Goal: Book appointment/travel/reservation

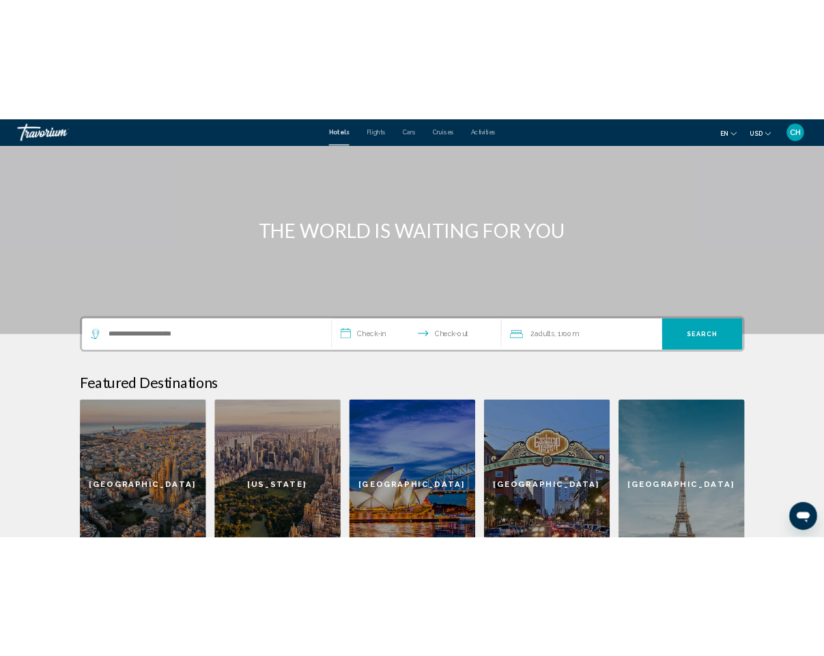
scroll to position [71, 0]
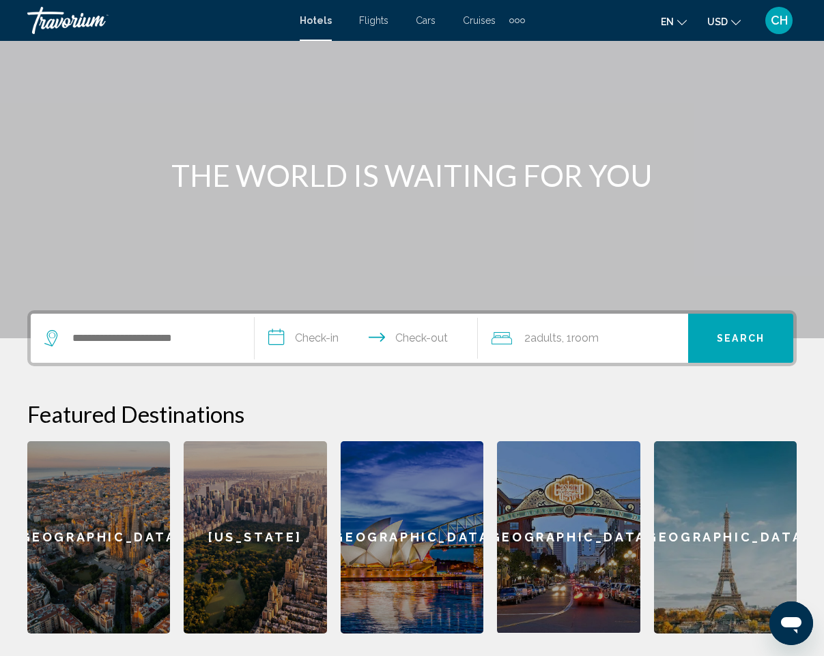
drag, startPoint x: 74, startPoint y: 345, endPoint x: 93, endPoint y: 322, distance: 30.1
click at [93, 322] on div "Search widget" at bounding box center [142, 338] width 196 height 49
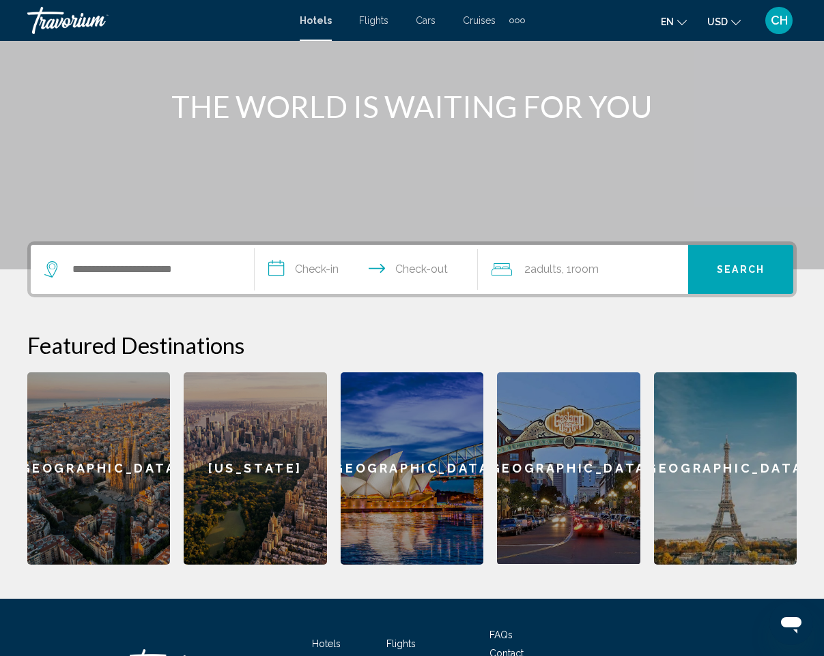
scroll to position [250, 0]
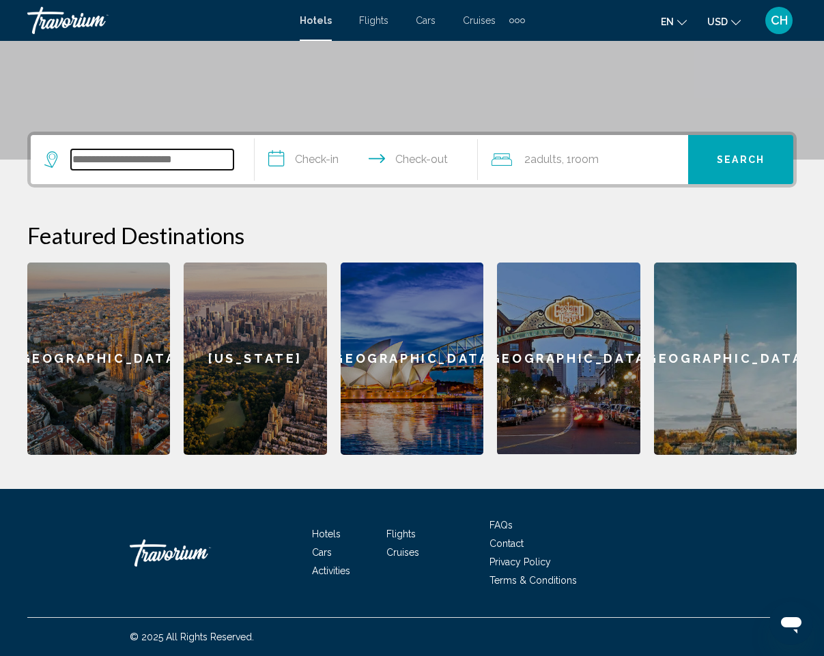
click at [74, 159] on input "Search widget" at bounding box center [152, 159] width 162 height 20
click at [79, 162] on input "Search widget" at bounding box center [152, 159] width 162 height 20
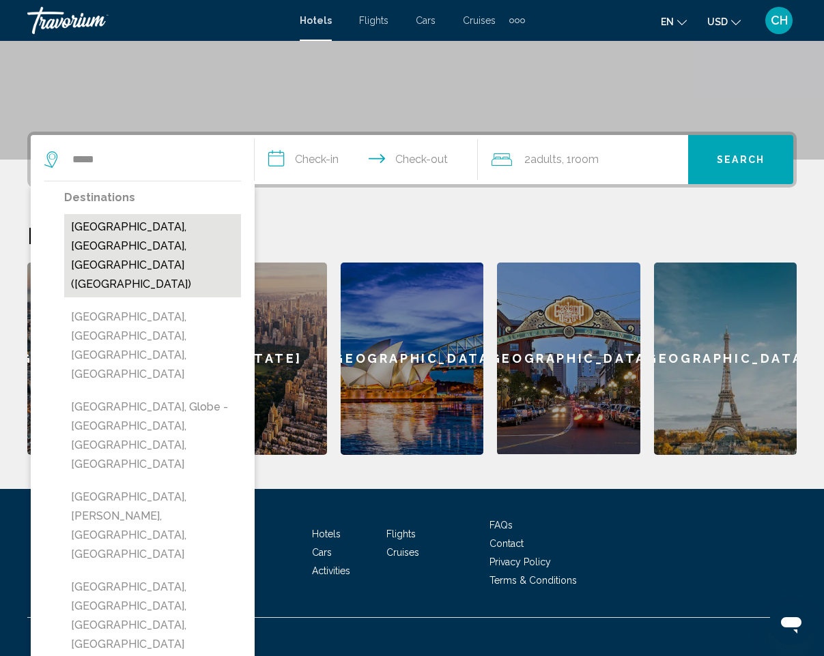
click at [134, 226] on button "Miami, FL, United States (MIA)" at bounding box center [152, 255] width 177 height 83
type input "**********"
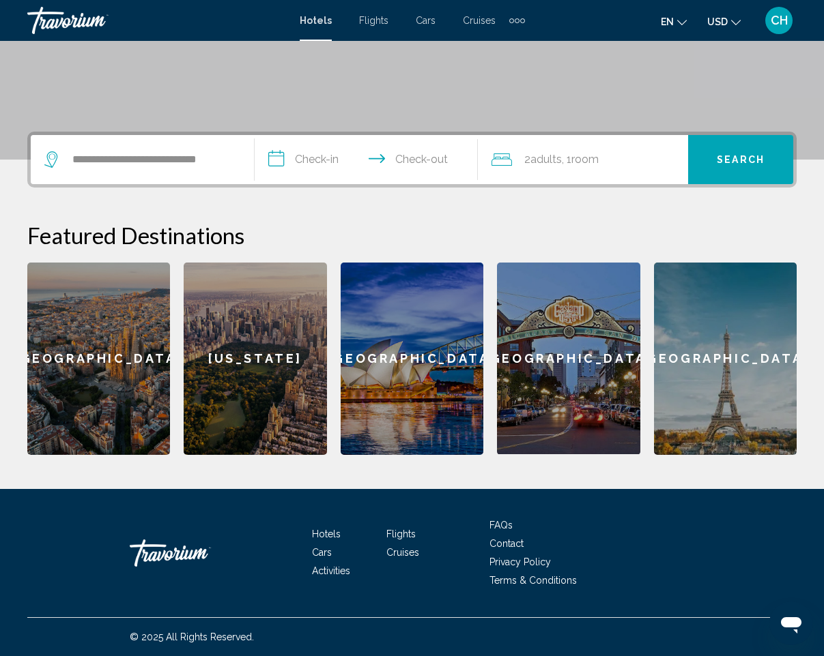
click at [274, 162] on input "**********" at bounding box center [368, 161] width 229 height 53
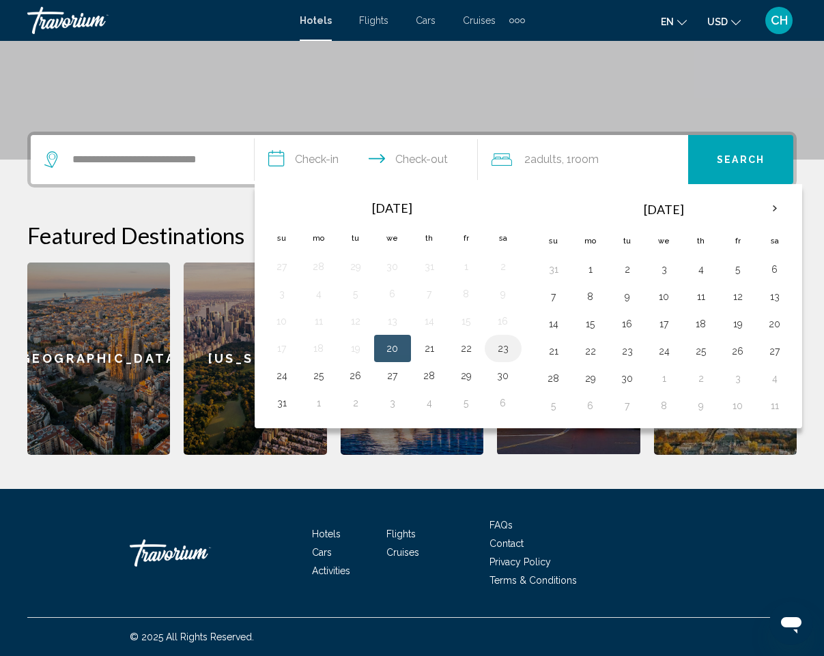
click at [506, 349] on button "23" at bounding box center [503, 348] width 22 height 19
click at [393, 375] on button "27" at bounding box center [392, 375] width 22 height 19
type input "**********"
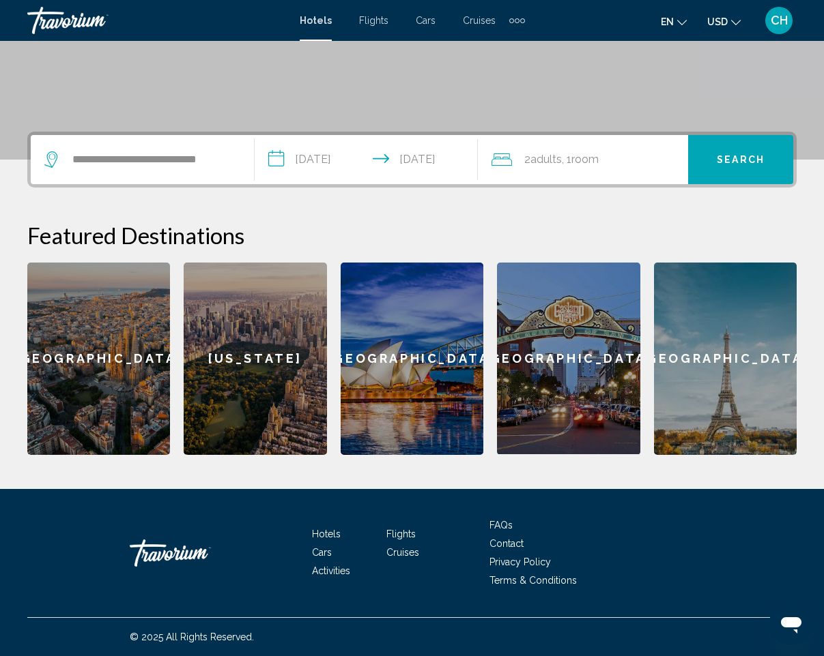
click at [728, 157] on span "Search" at bounding box center [740, 160] width 48 height 11
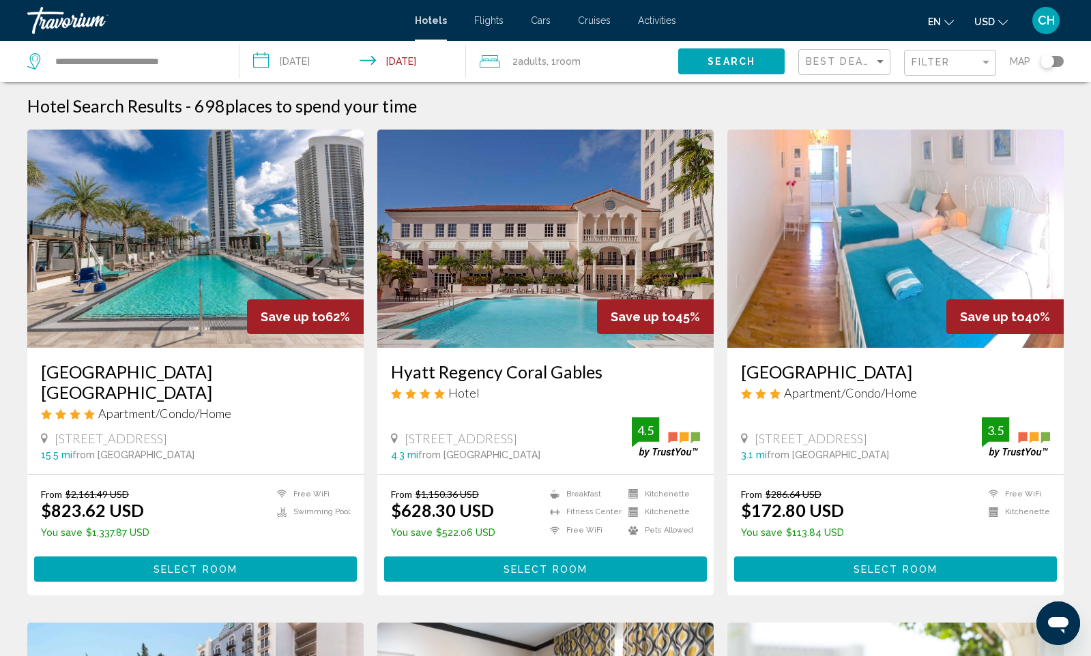
click at [841, 72] on div "Best Deals" at bounding box center [846, 62] width 81 height 25
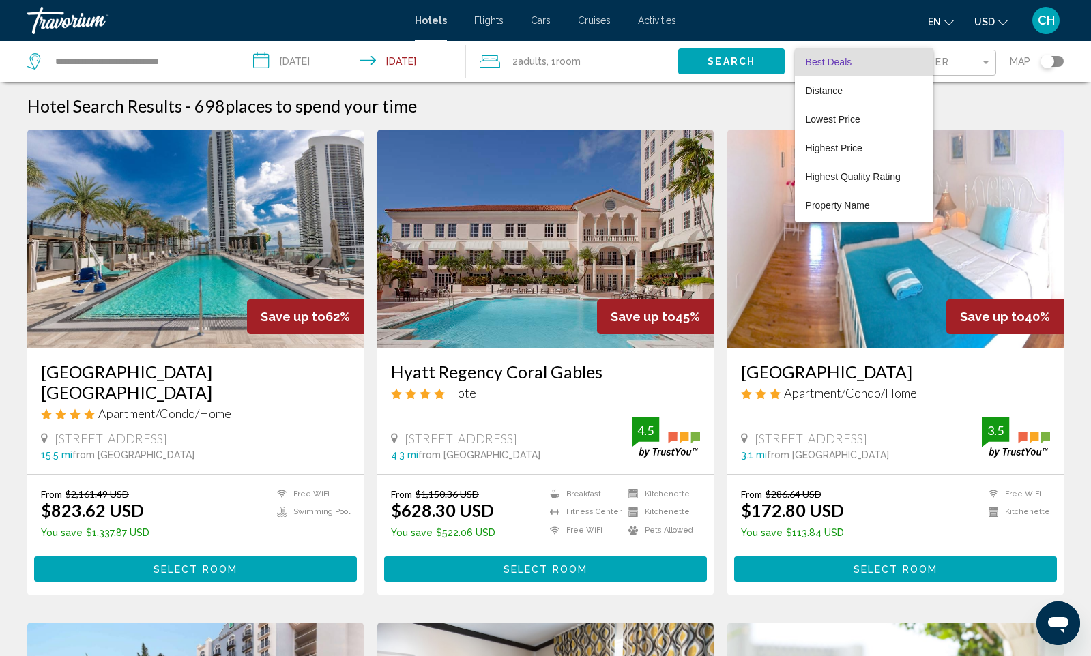
click at [963, 72] on div at bounding box center [545, 328] width 1091 height 656
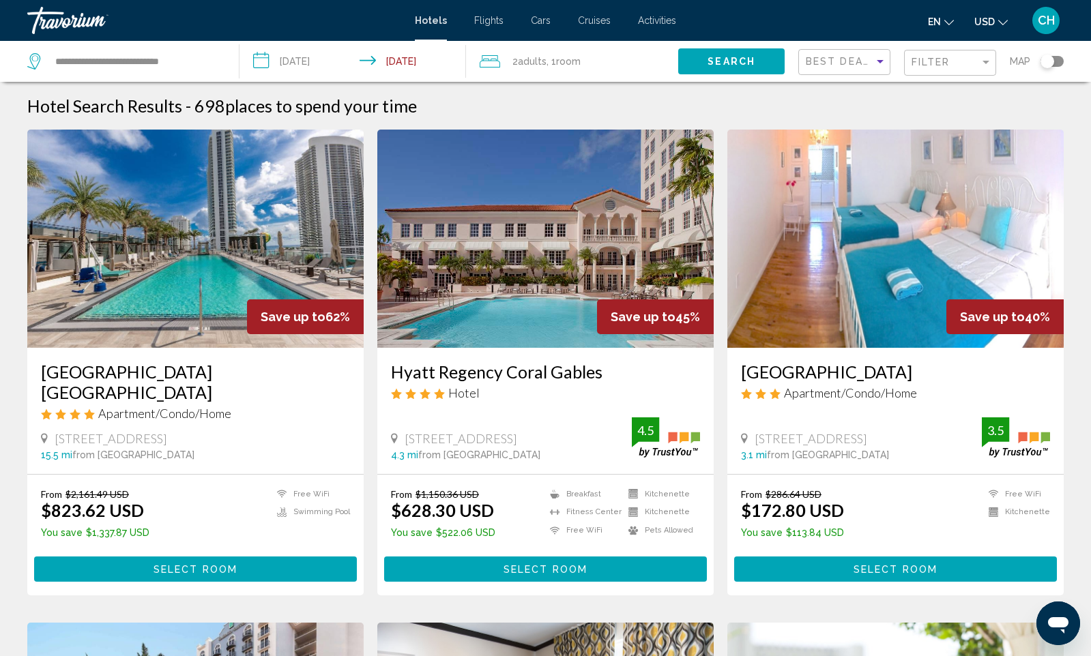
click at [963, 72] on div "Filter" at bounding box center [952, 62] width 81 height 25
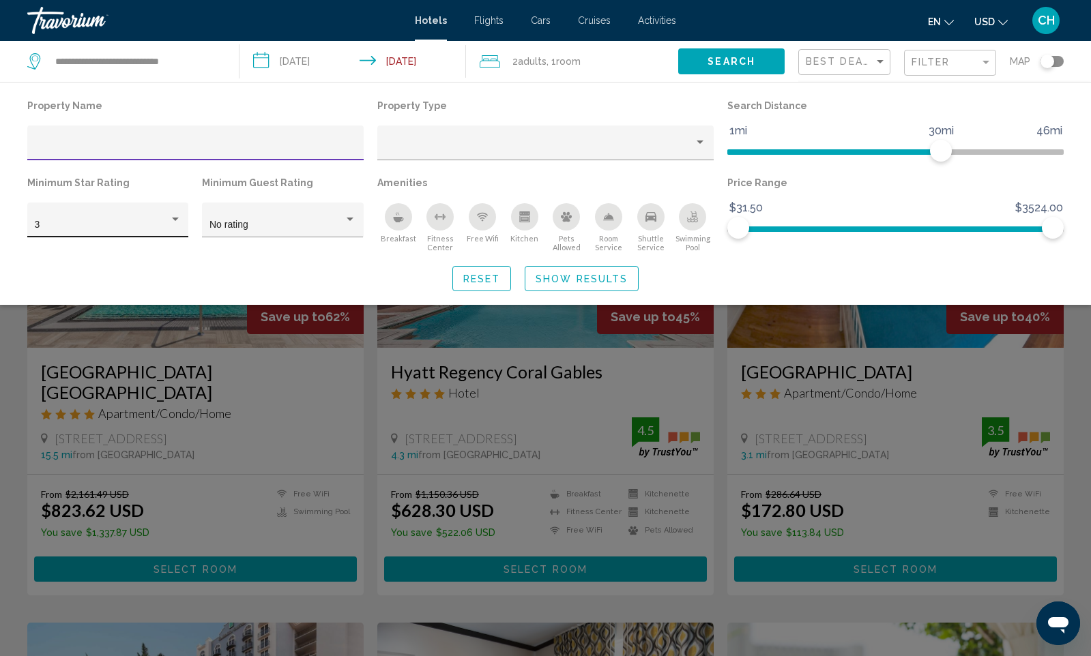
click at [173, 225] on div "3" at bounding box center [108, 225] width 147 height 11
click at [197, 321] on div at bounding box center [545, 328] width 1091 height 656
click at [848, 15] on div "en English Español Français Italiano Português русский USD USD ($) MXN (Mex$) C…" at bounding box center [877, 20] width 374 height 29
click at [725, 70] on button "Search" at bounding box center [731, 60] width 106 height 25
click at [626, 577] on div "Search widget" at bounding box center [545, 431] width 1091 height 452
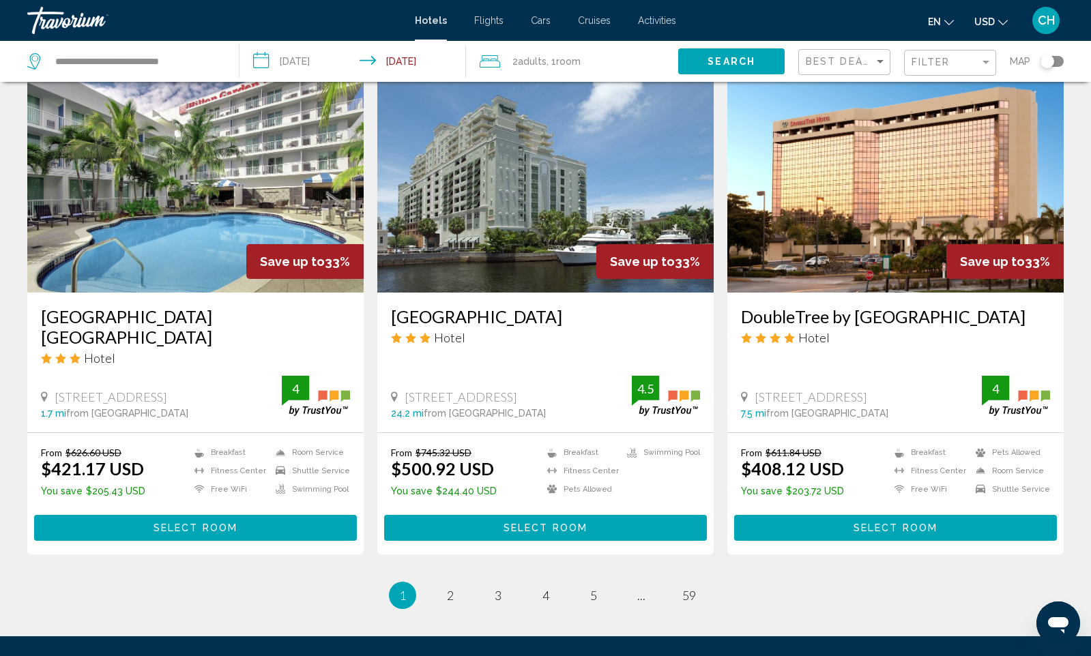
scroll to position [1587, 0]
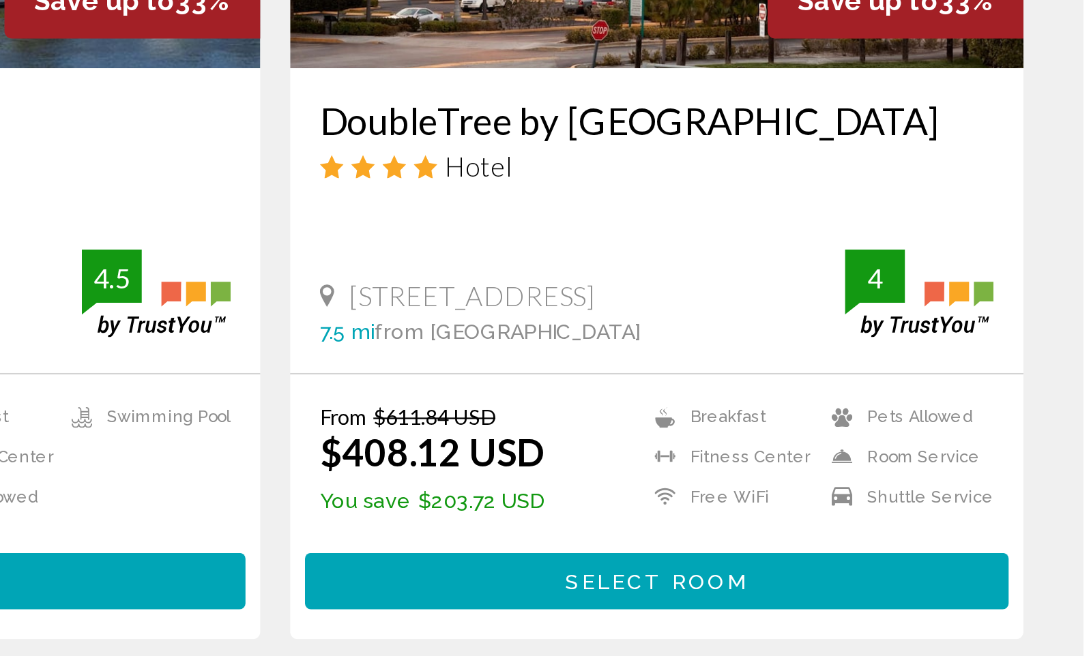
click at [874, 521] on span "Select Room" at bounding box center [896, 526] width 84 height 11
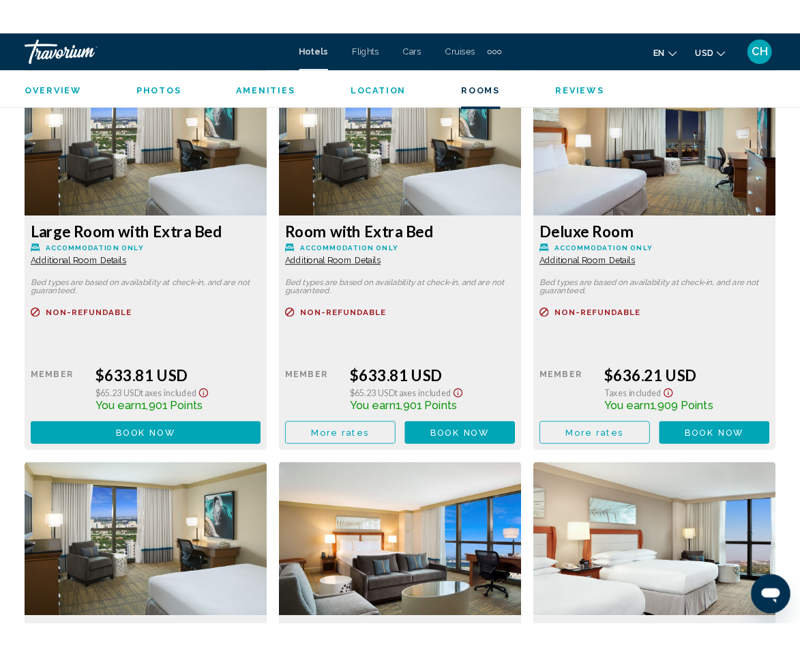
scroll to position [4549, 0]
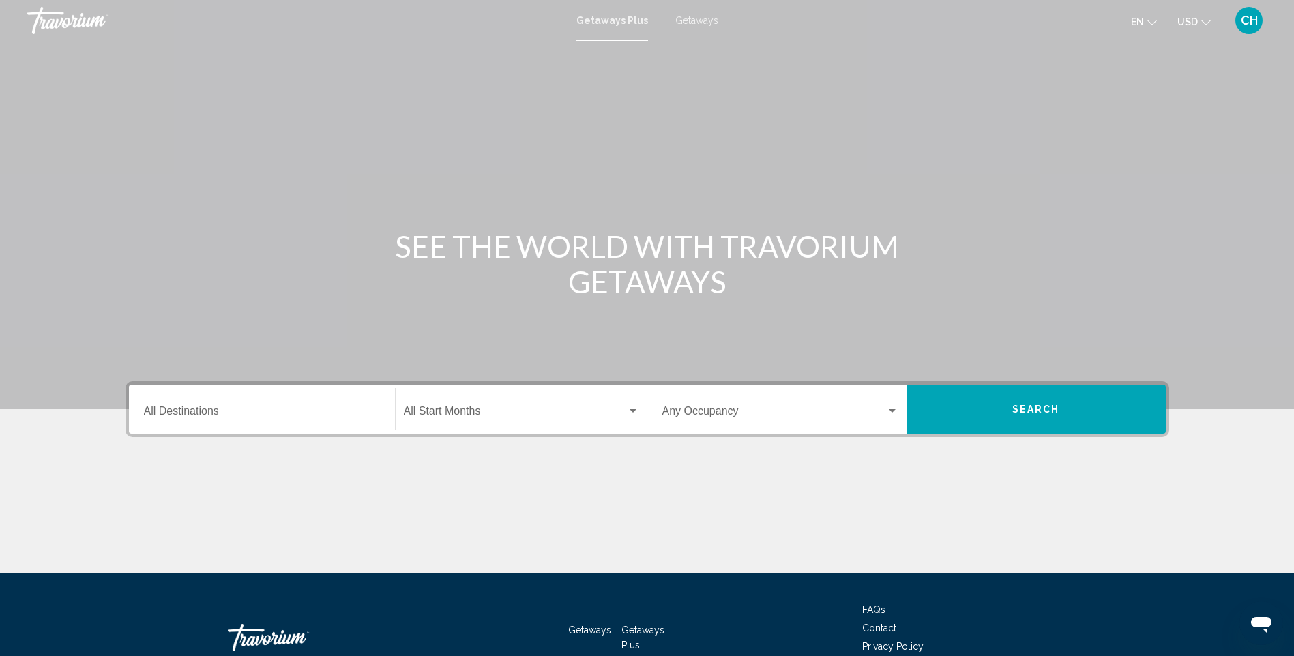
scroll to position [85, 0]
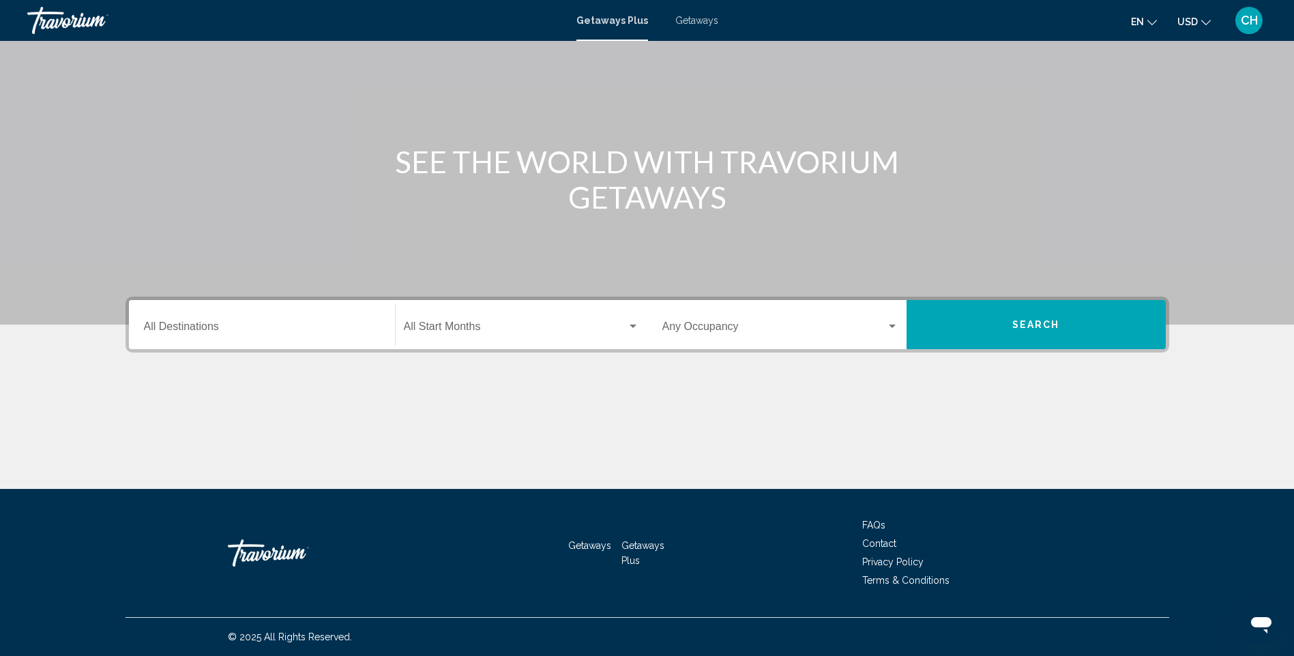
click at [235, 331] on input "Destination All Destinations" at bounding box center [262, 329] width 236 height 12
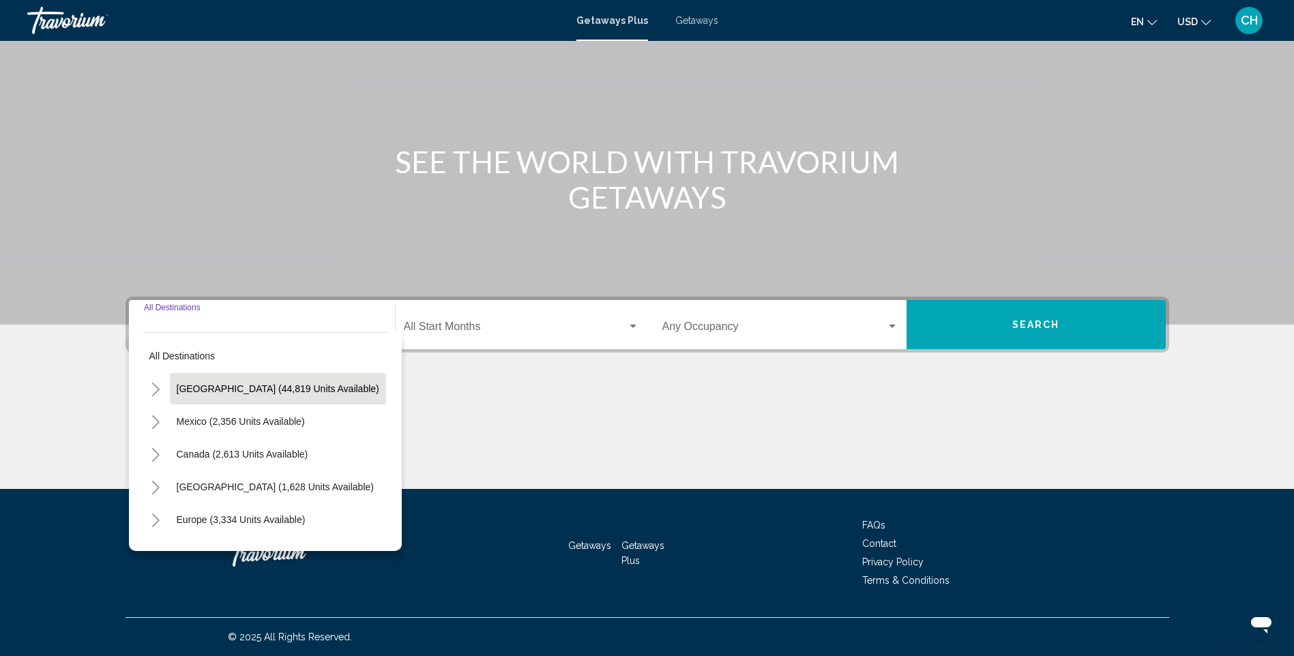
click at [321, 379] on button "[GEOGRAPHIC_DATA] (44,819 units available)" at bounding box center [278, 388] width 216 height 31
type input "**********"
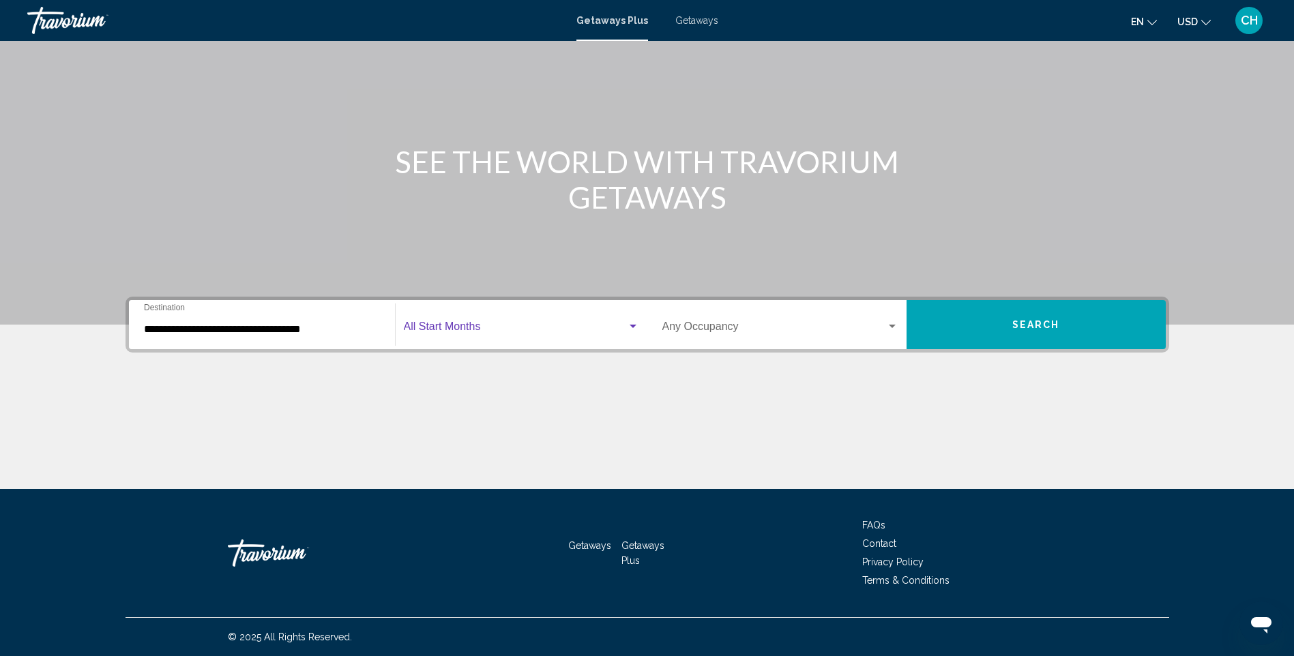
click at [493, 331] on span "Search widget" at bounding box center [515, 329] width 223 height 12
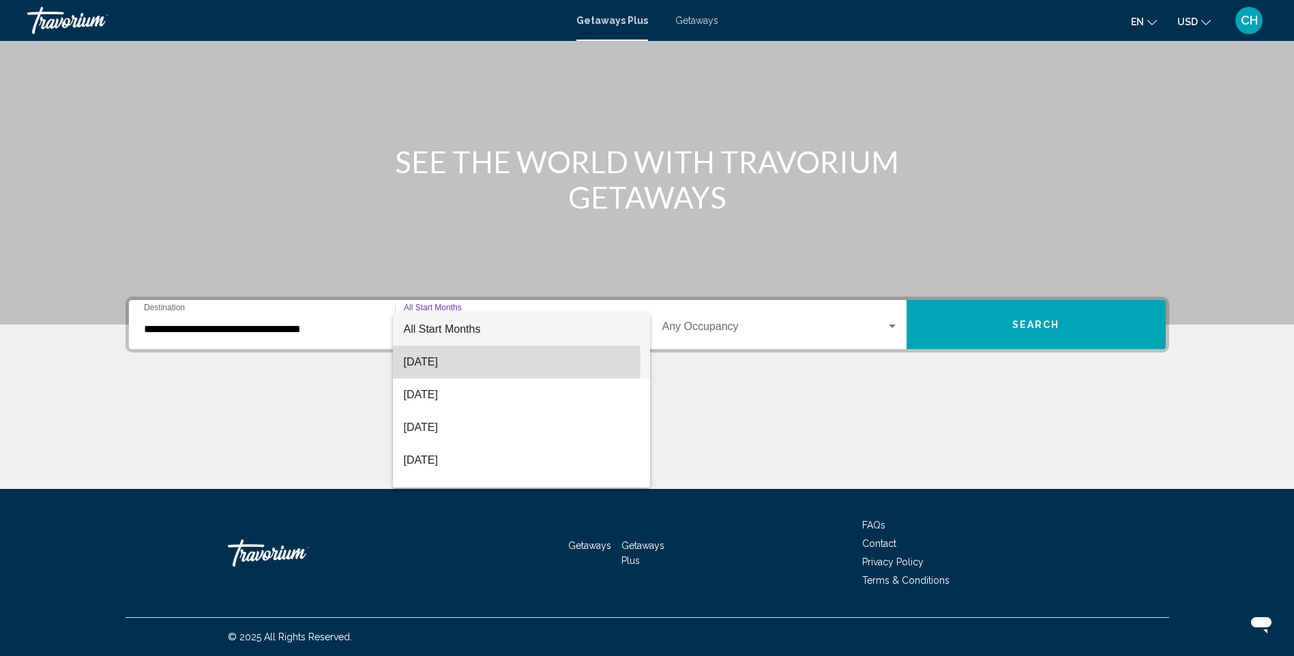
click at [461, 362] on span "[DATE]" at bounding box center [521, 362] width 235 height 33
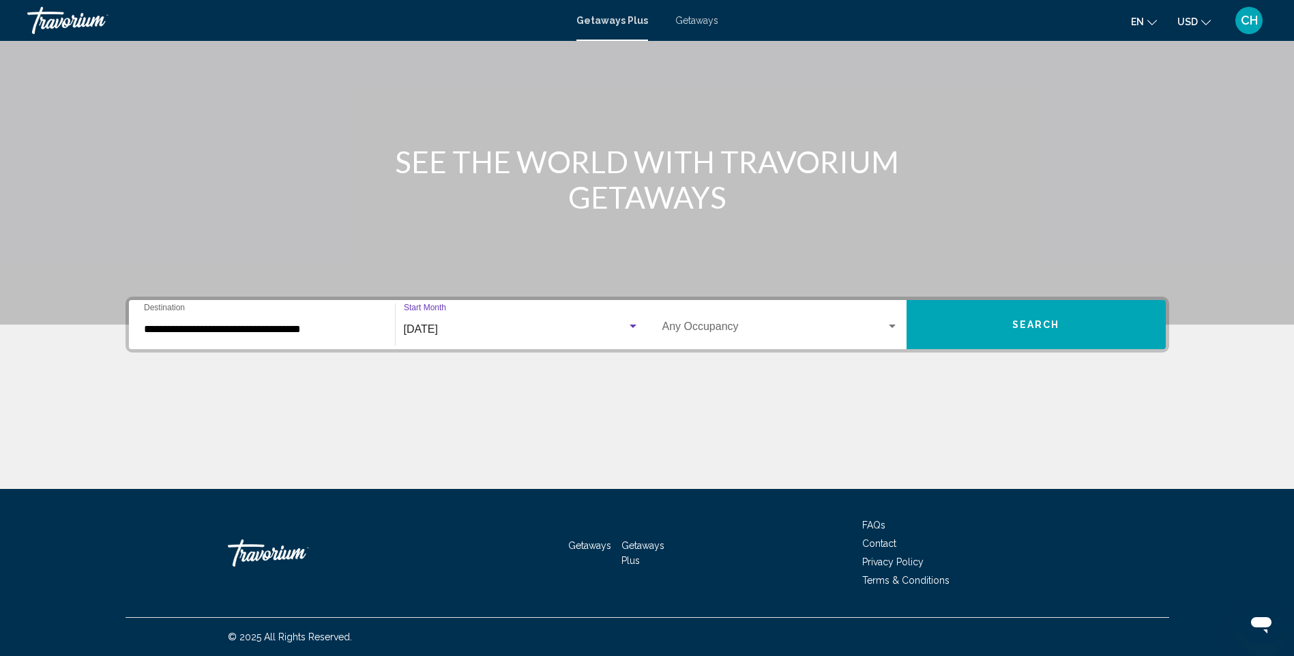
click at [720, 331] on span "Search widget" at bounding box center [775, 329] width 224 height 12
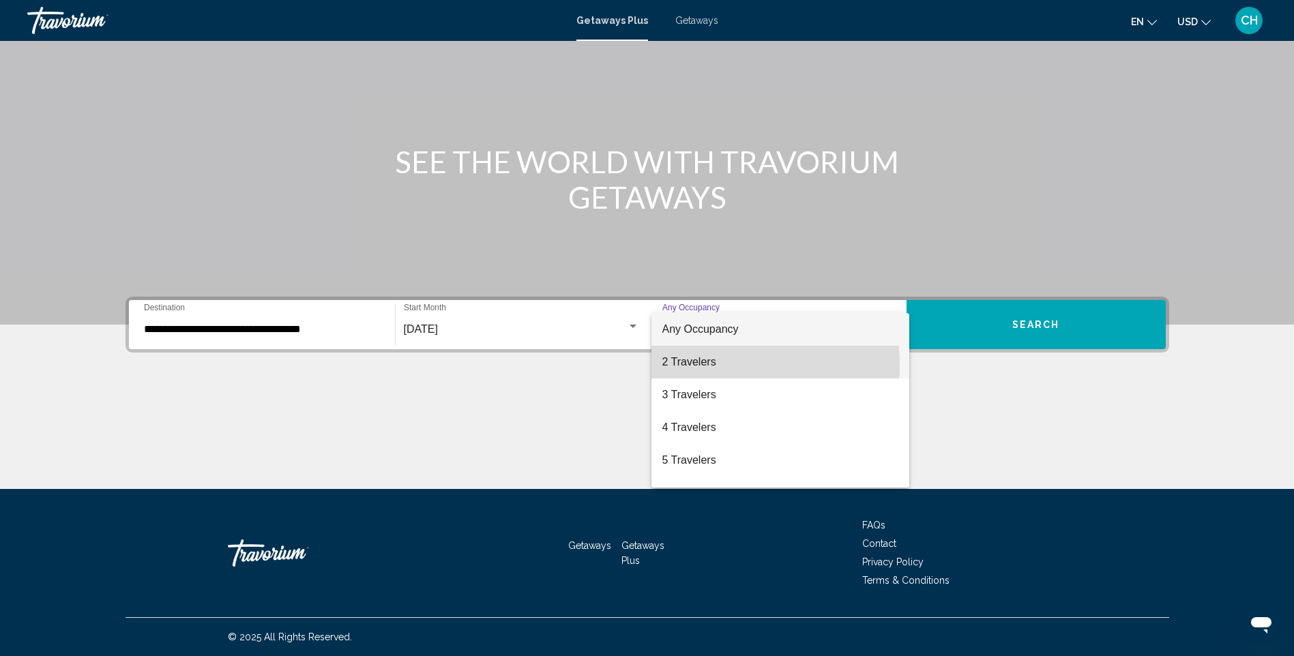
click at [708, 365] on span "2 Travelers" at bounding box center [781, 362] width 236 height 33
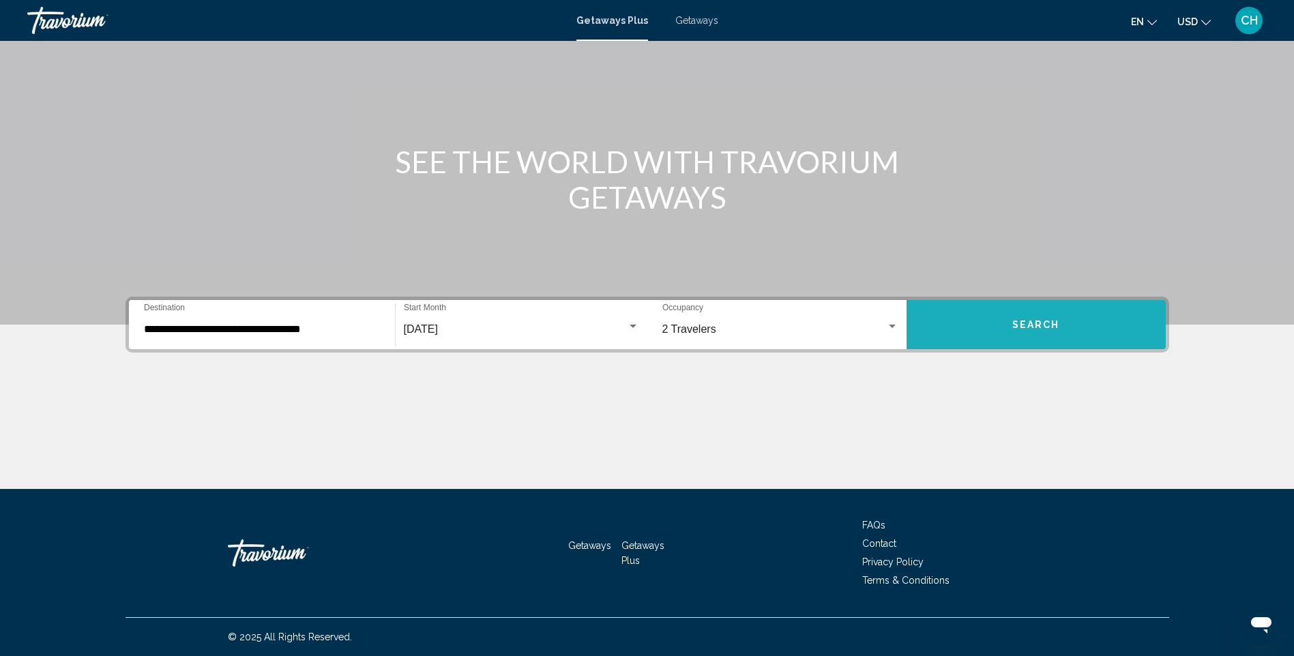
click at [1018, 326] on span "Search" at bounding box center [1037, 325] width 48 height 11
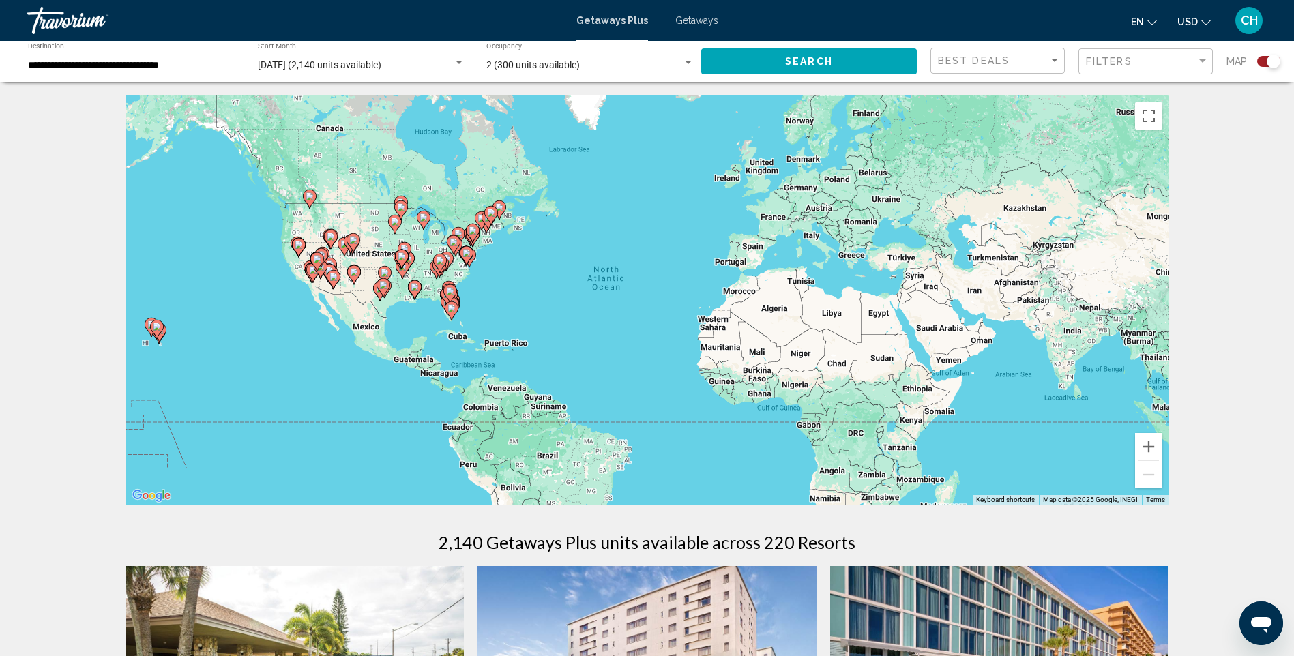
click at [452, 317] on icon "Main content" at bounding box center [451, 311] width 12 height 18
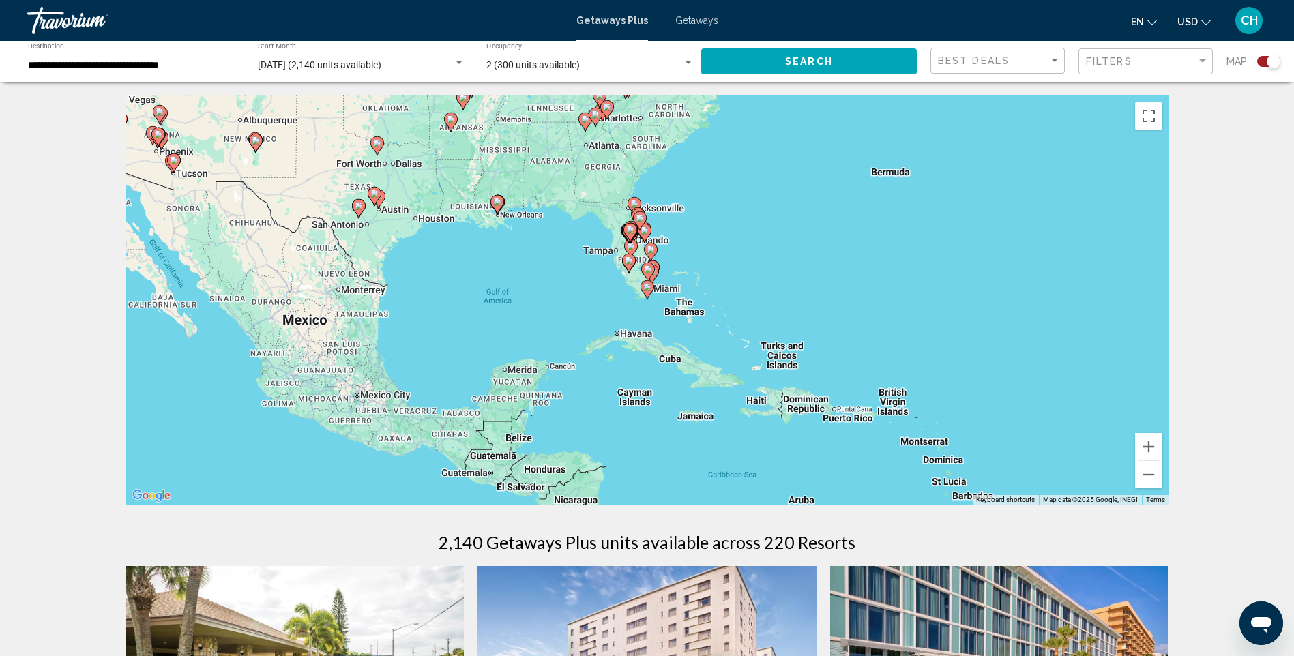
click at [650, 291] on image "Main content" at bounding box center [647, 287] width 8 height 8
type input "**********"
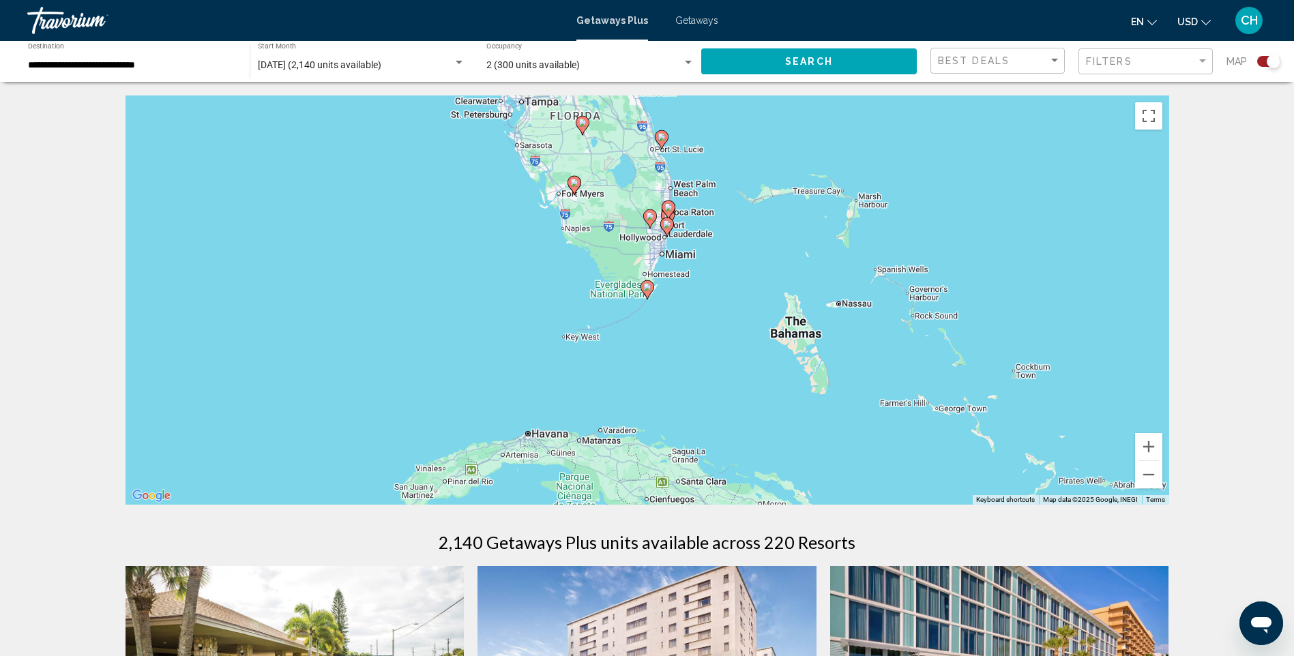
click at [607, 288] on div "To navigate, press the arrow keys. To activate drag with keyboard, press Alt + …" at bounding box center [648, 300] width 1044 height 409
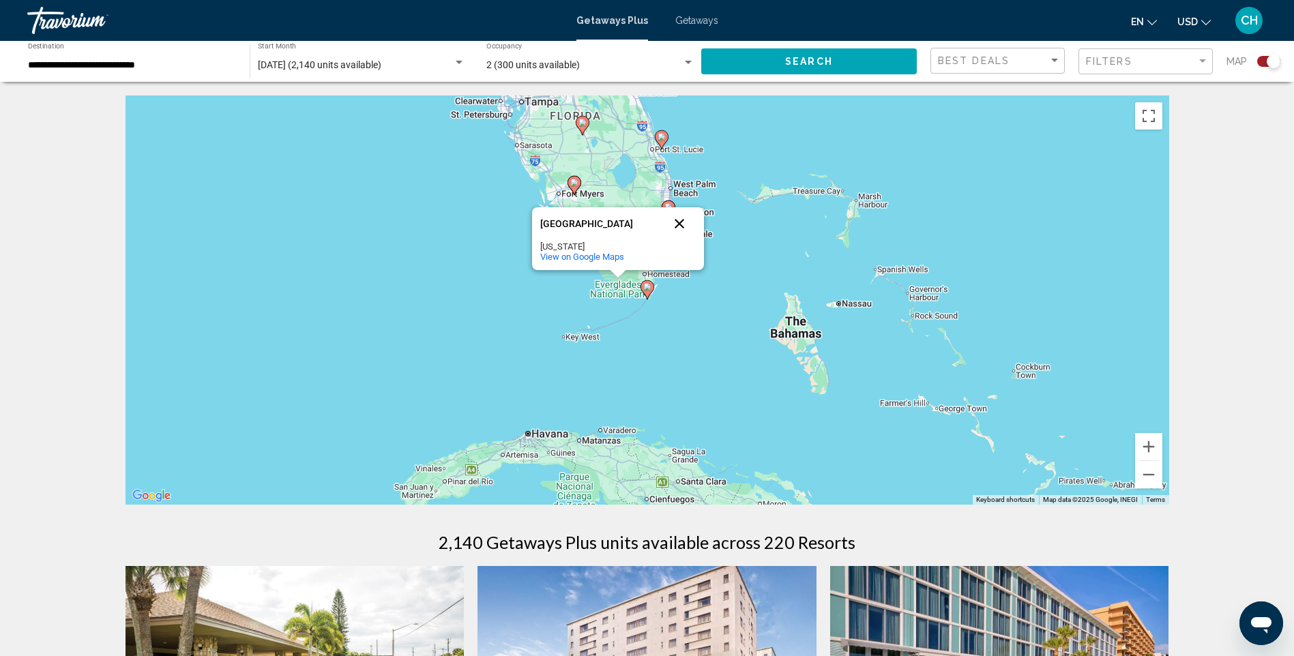
click at [688, 235] on button "Close" at bounding box center [679, 223] width 33 height 33
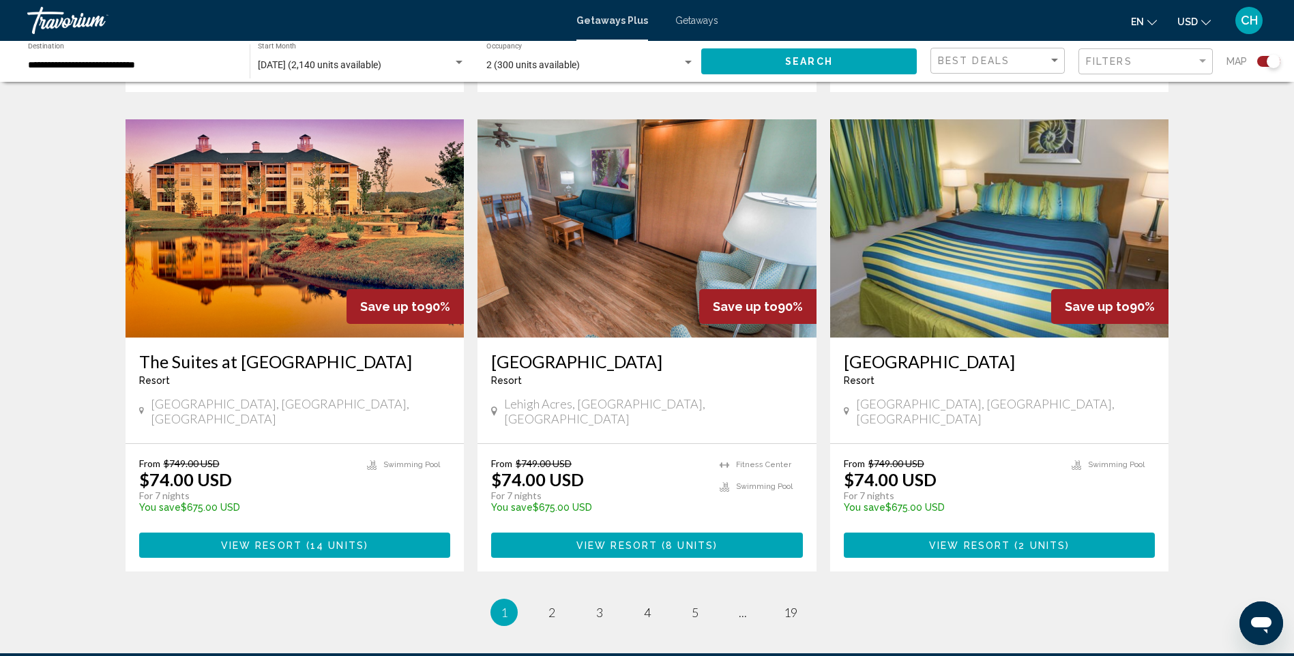
scroll to position [1873, 0]
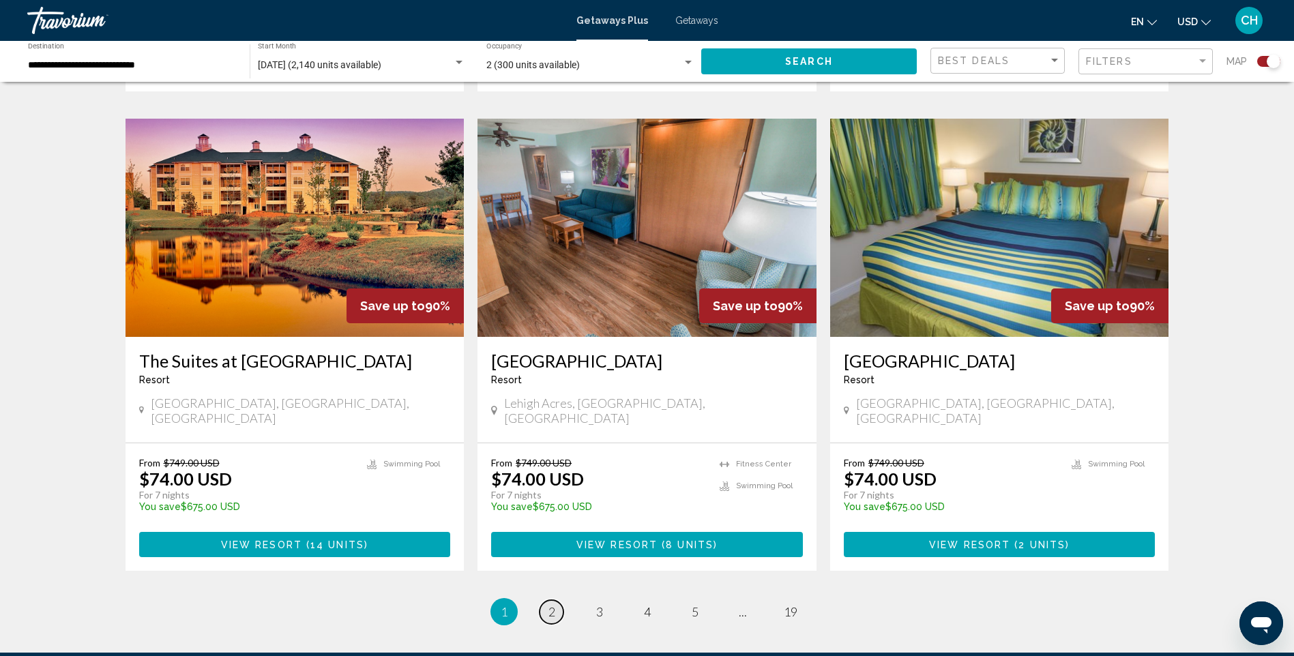
click at [549, 605] on span "2" at bounding box center [552, 612] width 7 height 15
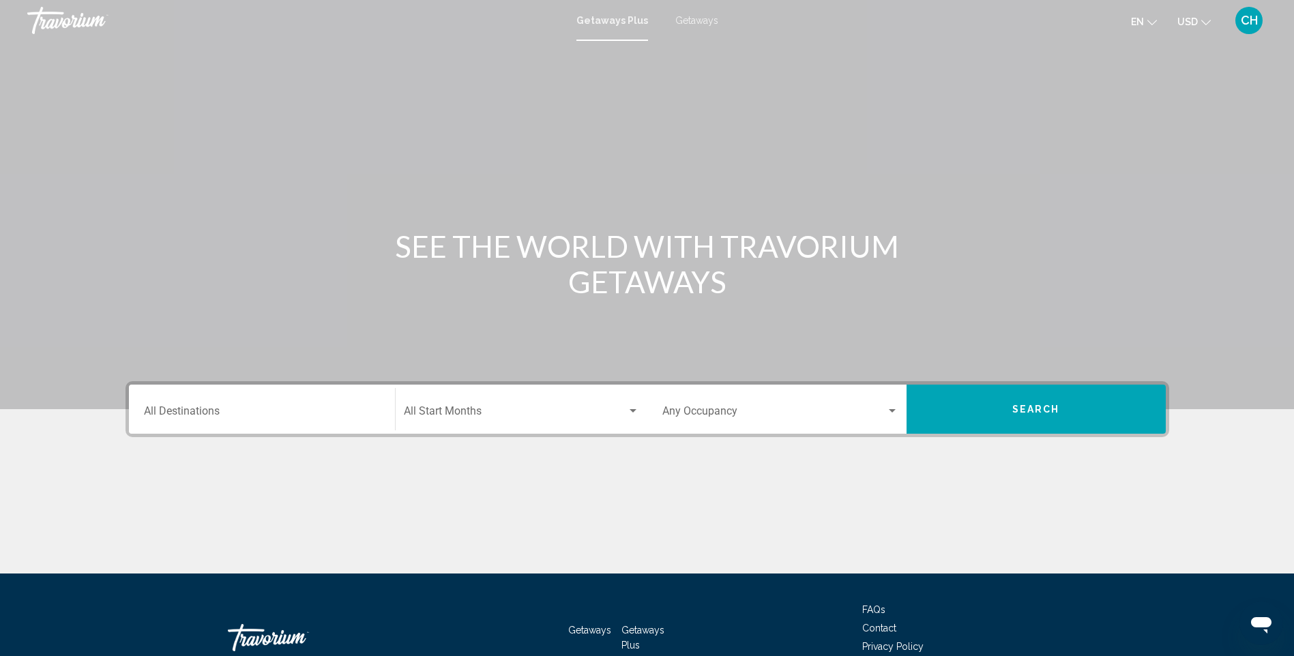
drag, startPoint x: 698, startPoint y: 18, endPoint x: 685, endPoint y: 20, distance: 13.0
click at [685, 20] on span "Getaways" at bounding box center [696, 20] width 43 height 11
